Goal: Communication & Community: Answer question/provide support

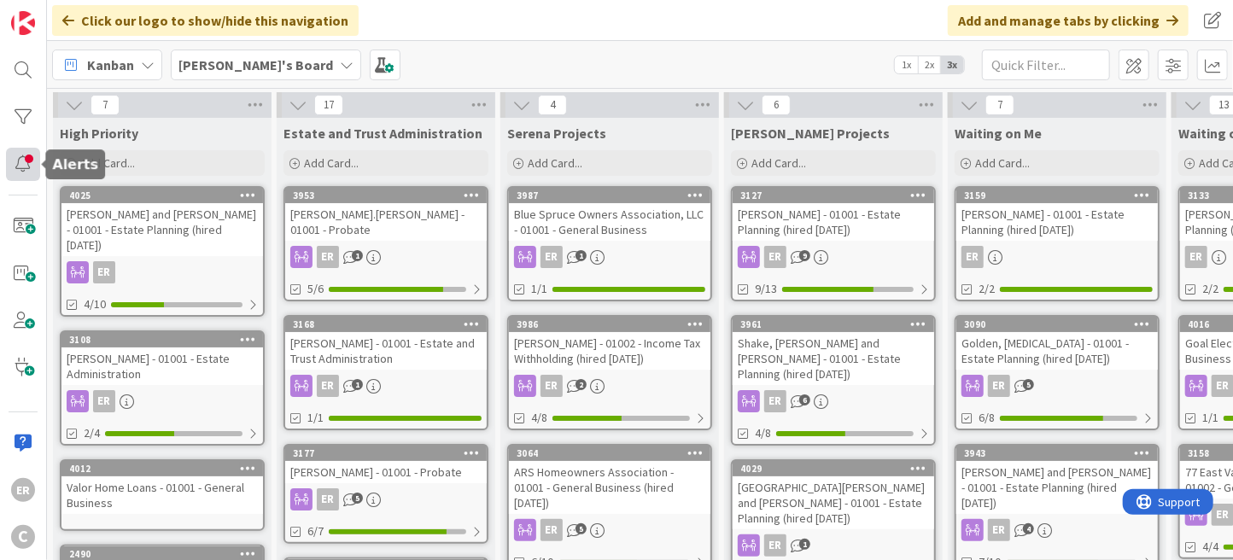
click at [33, 173] on div at bounding box center [23, 164] width 34 height 33
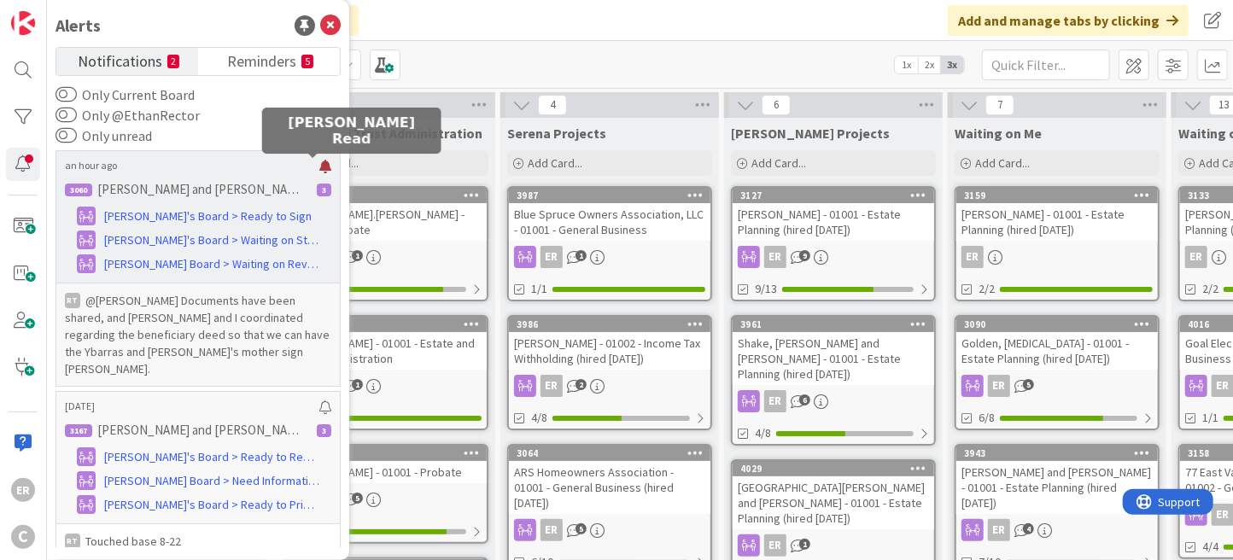
click at [319, 170] on div at bounding box center [325, 167] width 12 height 14
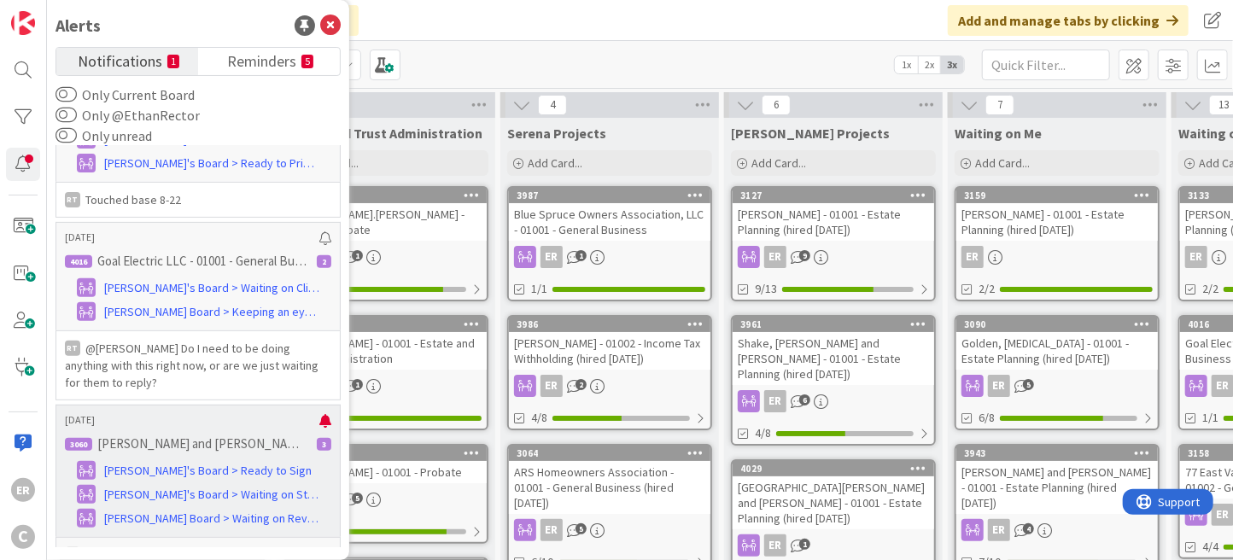
scroll to position [359, 0]
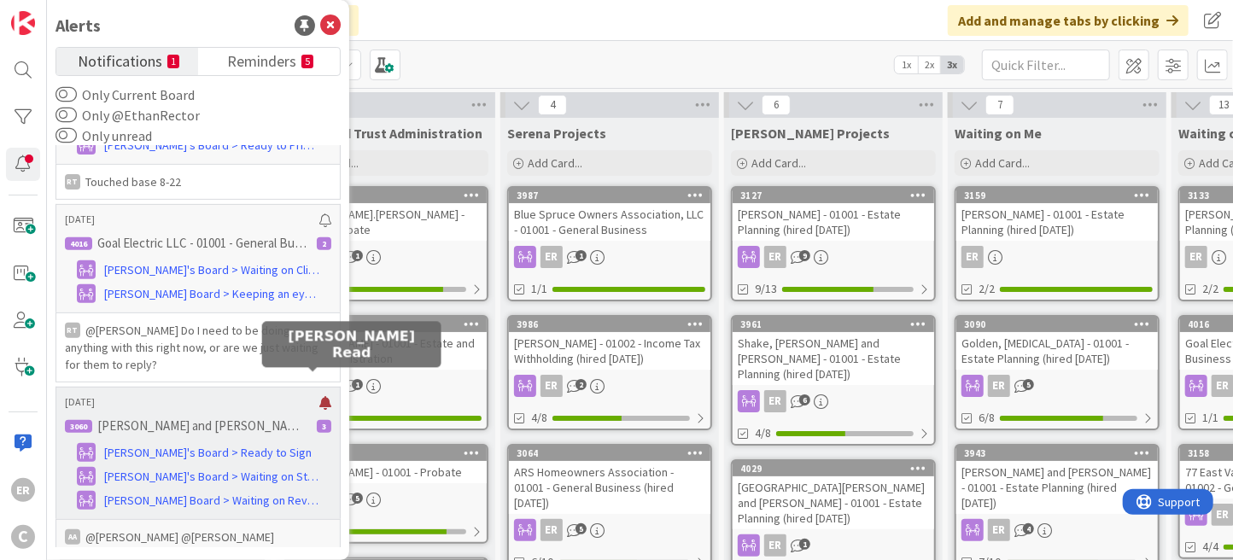
click at [319, 396] on div at bounding box center [325, 403] width 12 height 14
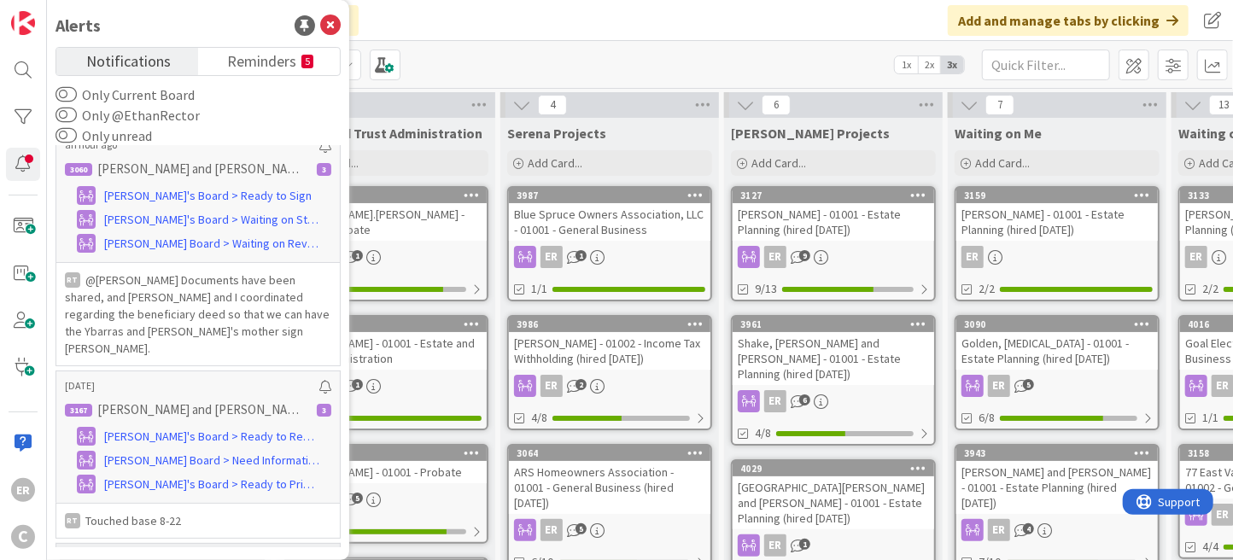
scroll to position [0, 0]
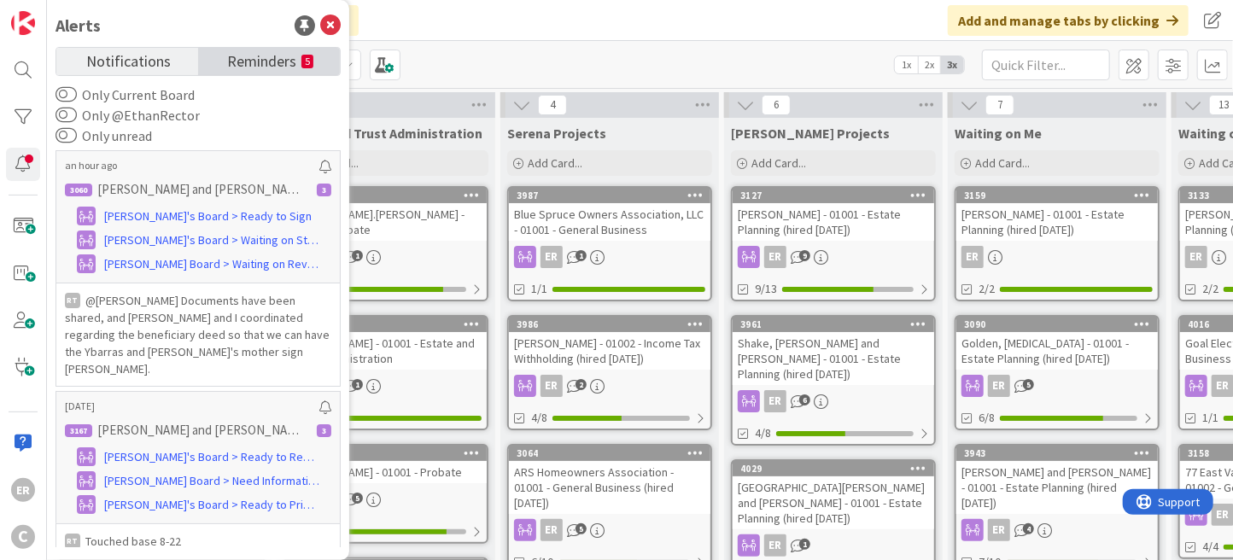
click at [259, 63] on span "Reminders" at bounding box center [261, 60] width 69 height 24
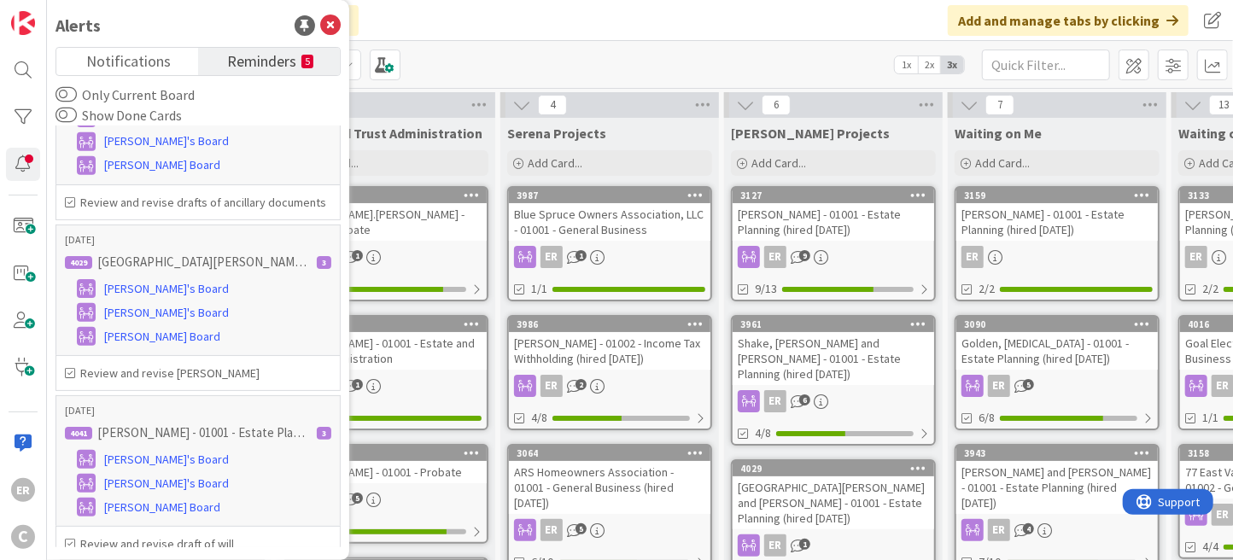
scroll to position [475, 0]
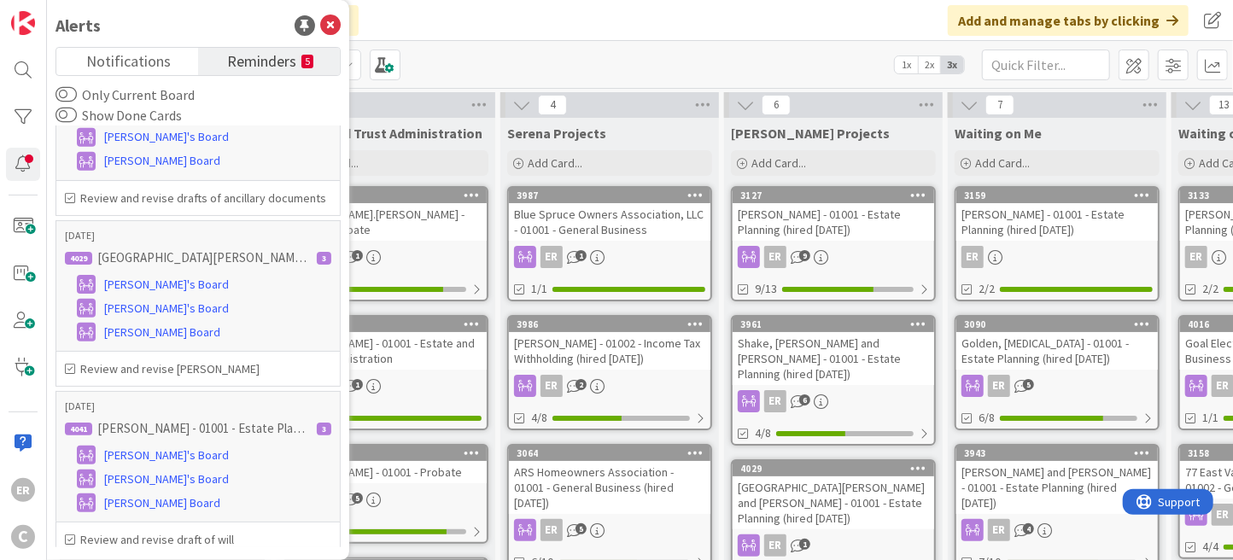
click at [607, 38] on div "Click our logo to show/hide this navigation Add and manage tabs by clicking" at bounding box center [640, 20] width 1186 height 41
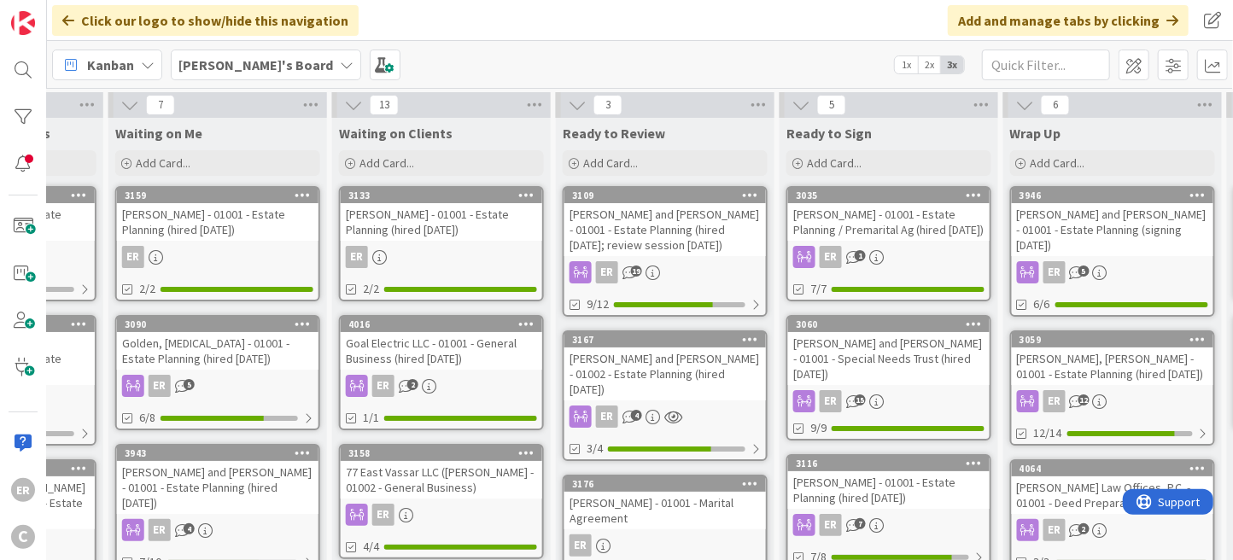
scroll to position [0, 745]
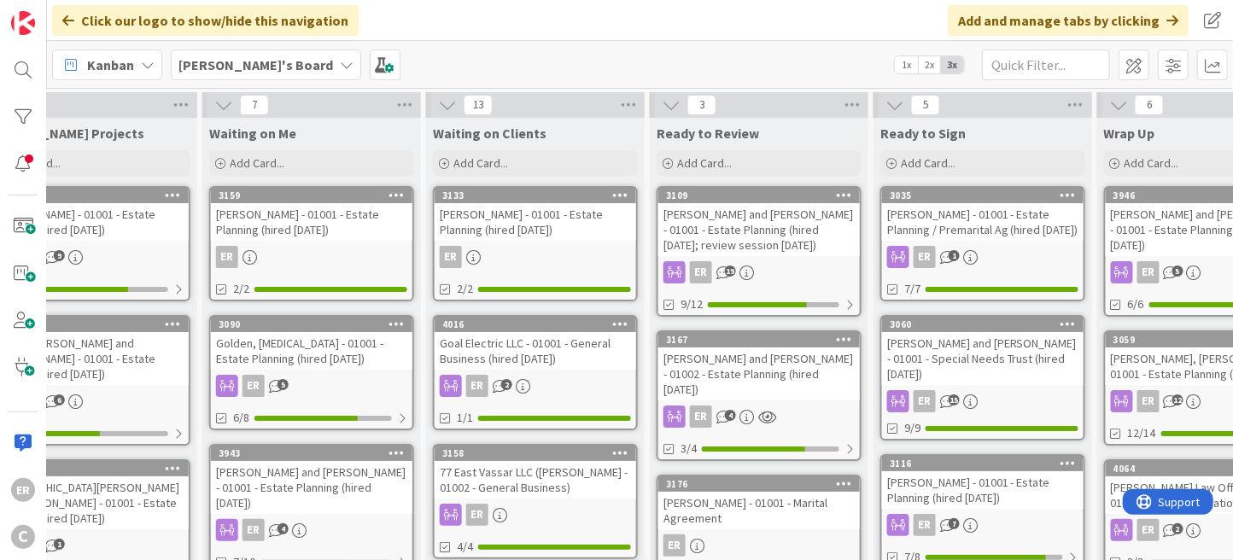
click at [767, 379] on div "[PERSON_NAME] and [PERSON_NAME] - 01002 - Estate Planning (hired [DATE])" at bounding box center [758, 373] width 201 height 53
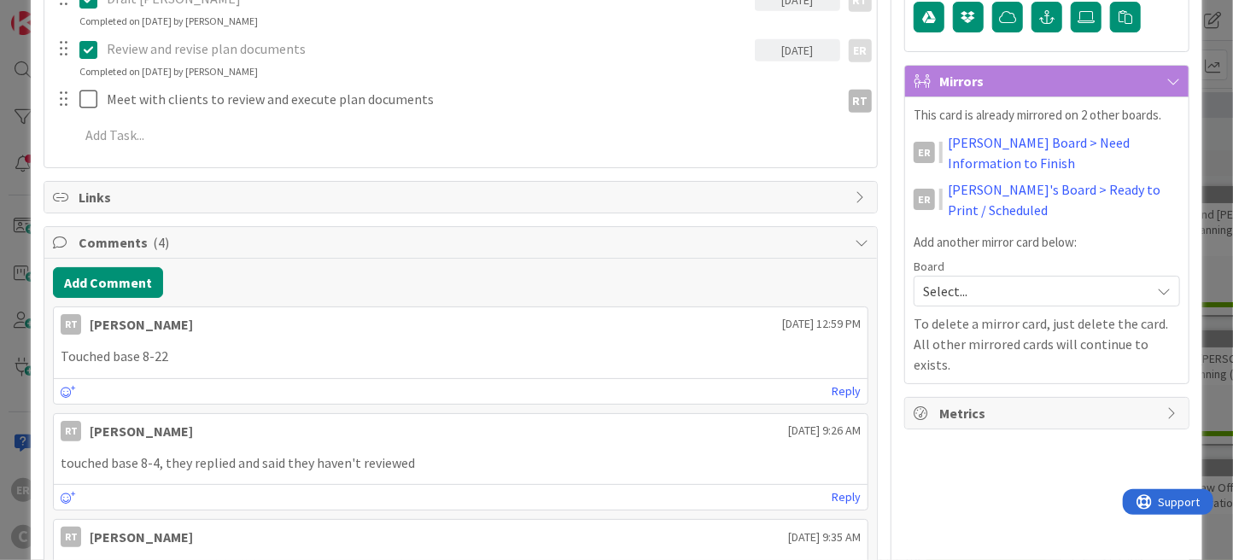
scroll to position [512, 0]
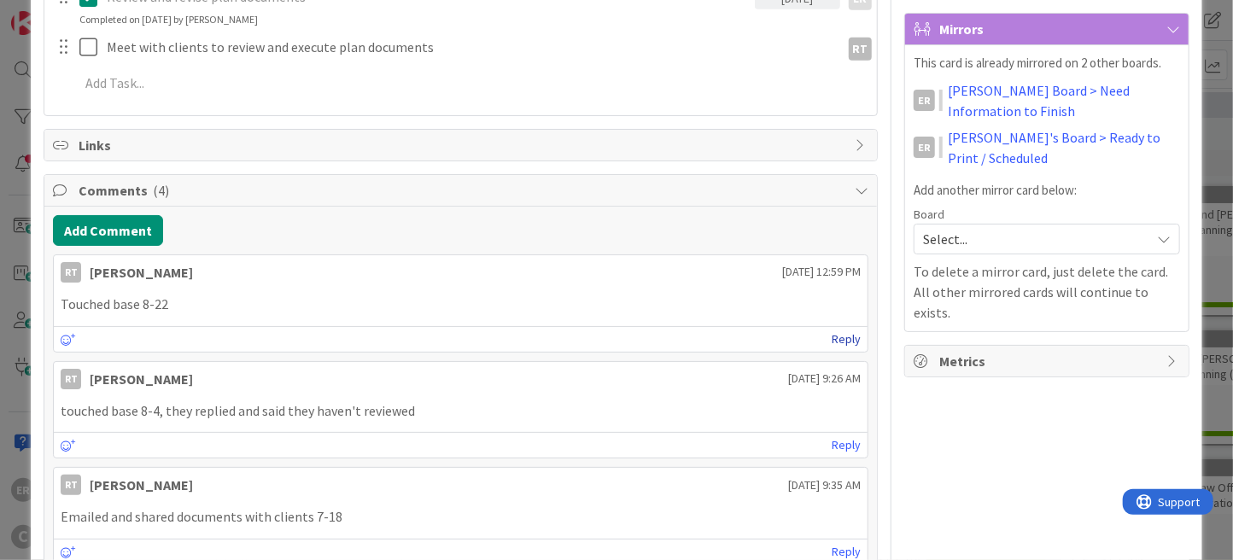
click at [831, 341] on link "Reply" at bounding box center [845, 339] width 29 height 21
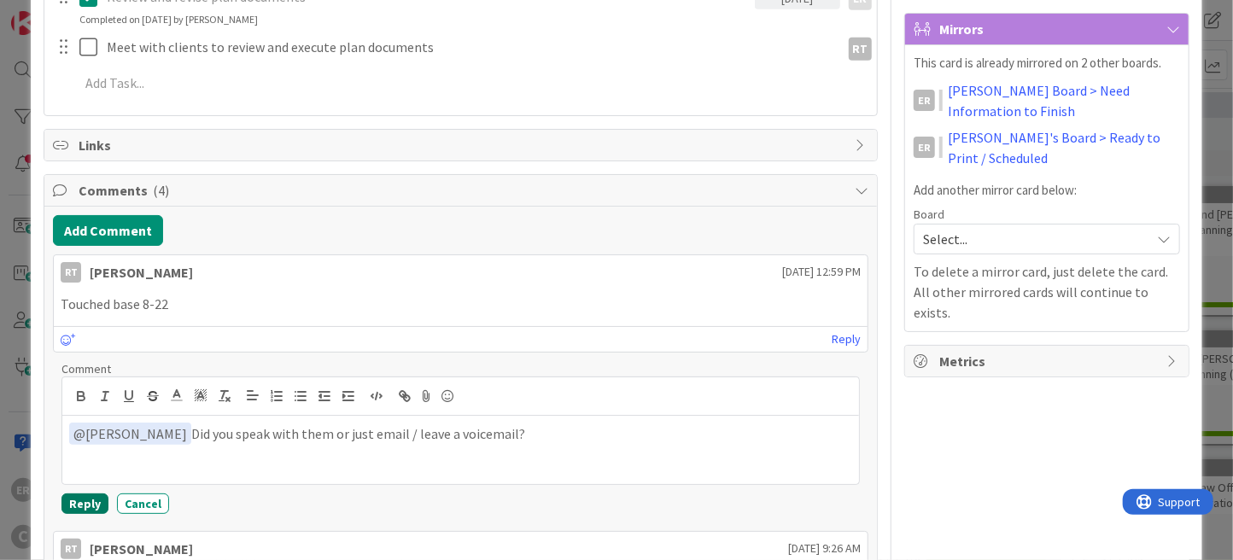
click at [77, 505] on button "Reply" at bounding box center [84, 503] width 47 height 20
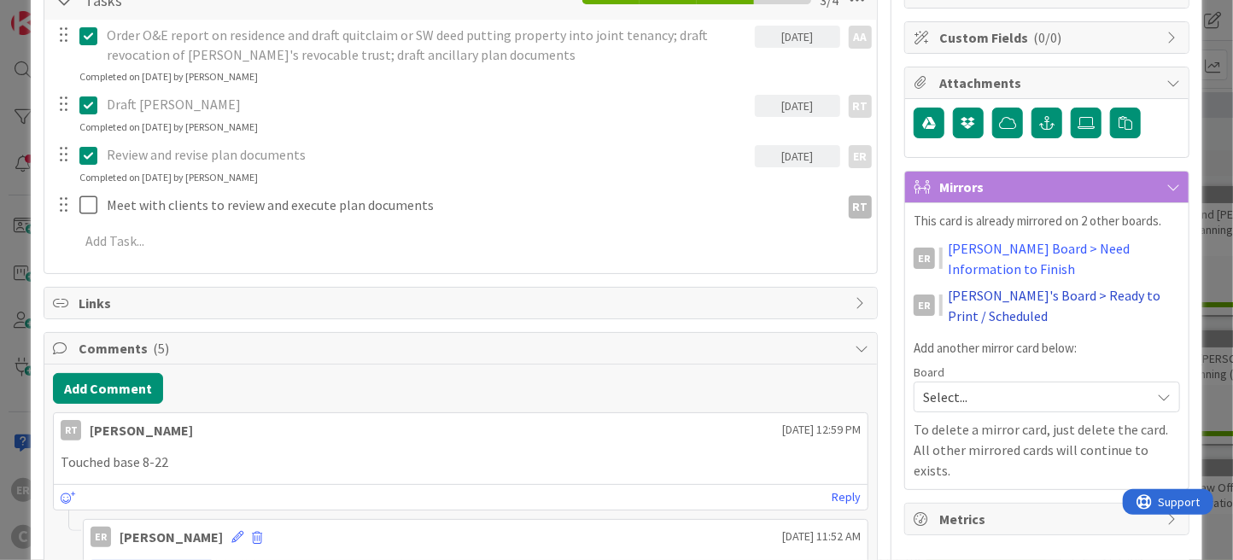
scroll to position [0, 0]
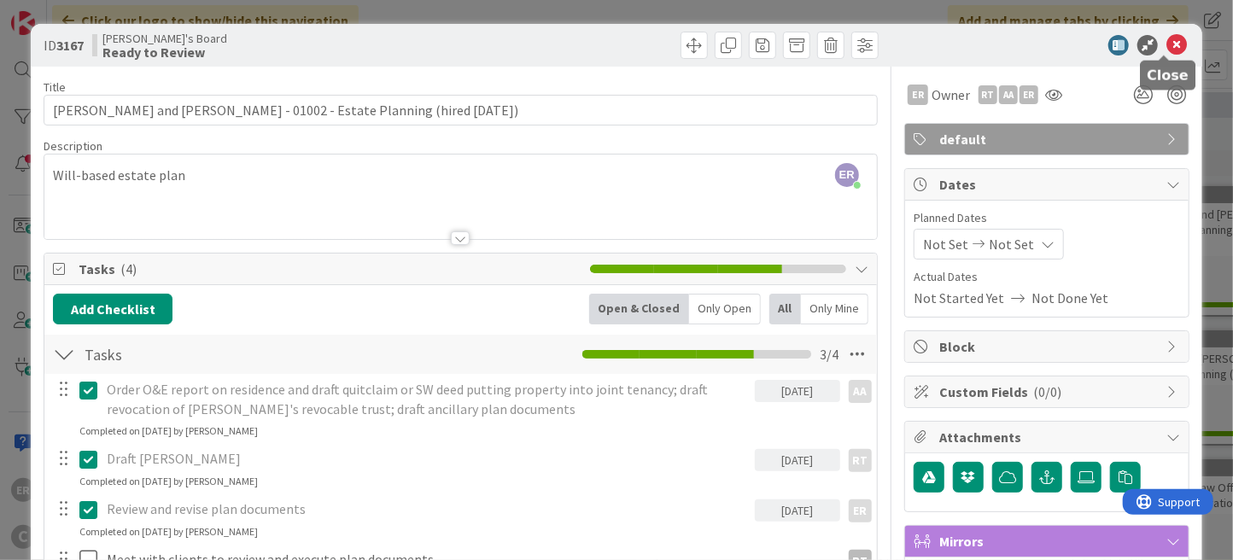
click at [1169, 38] on icon at bounding box center [1176, 45] width 20 height 20
